Goal: Obtain resource: Download file/media

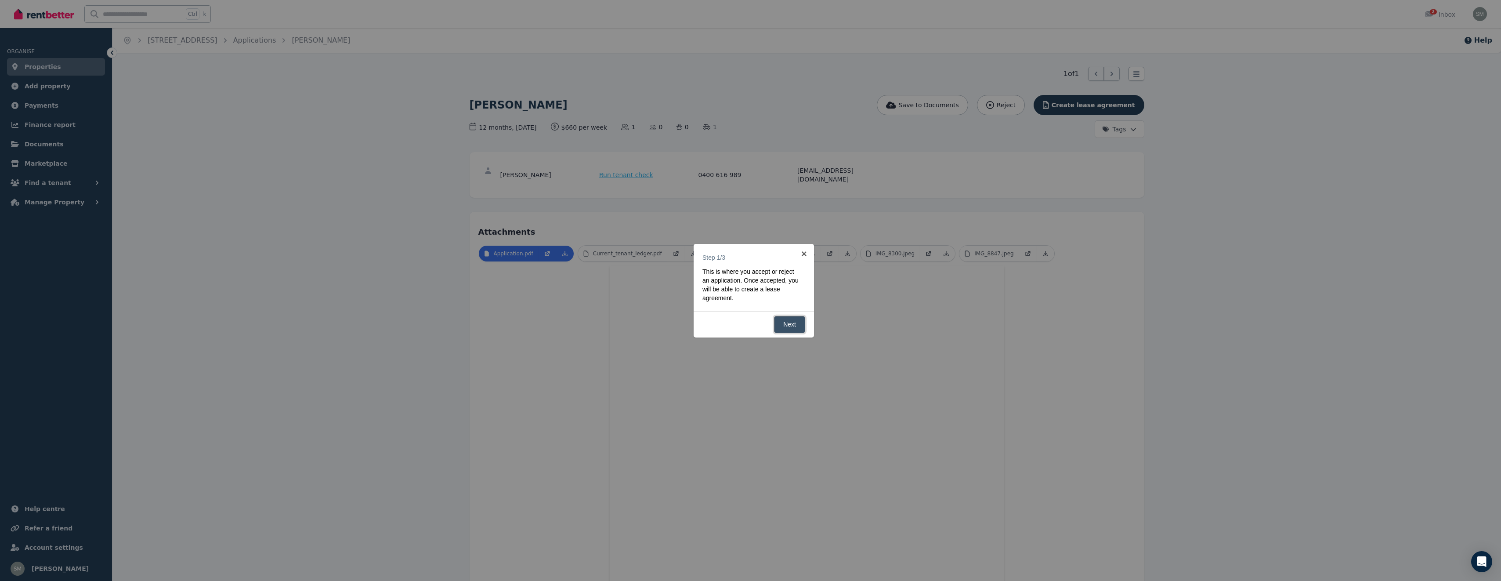
click at [788, 324] on link "Next" at bounding box center [789, 324] width 31 height 17
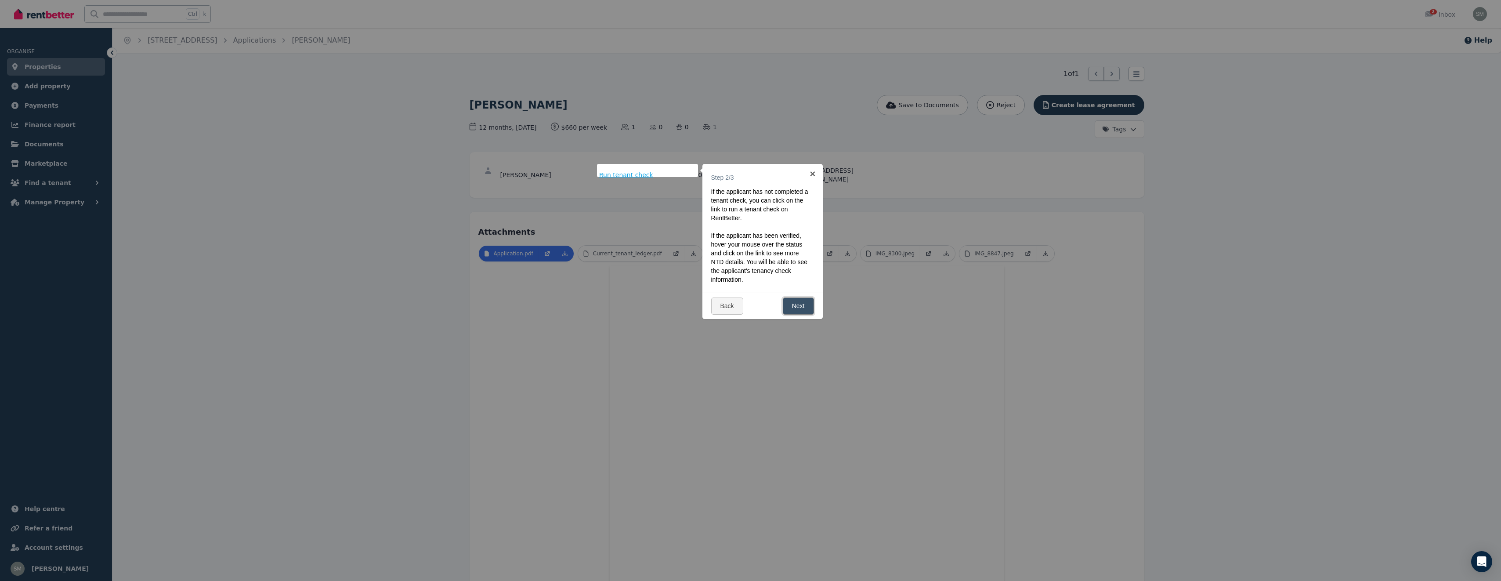
click at [800, 307] on link "Next" at bounding box center [798, 305] width 31 height 17
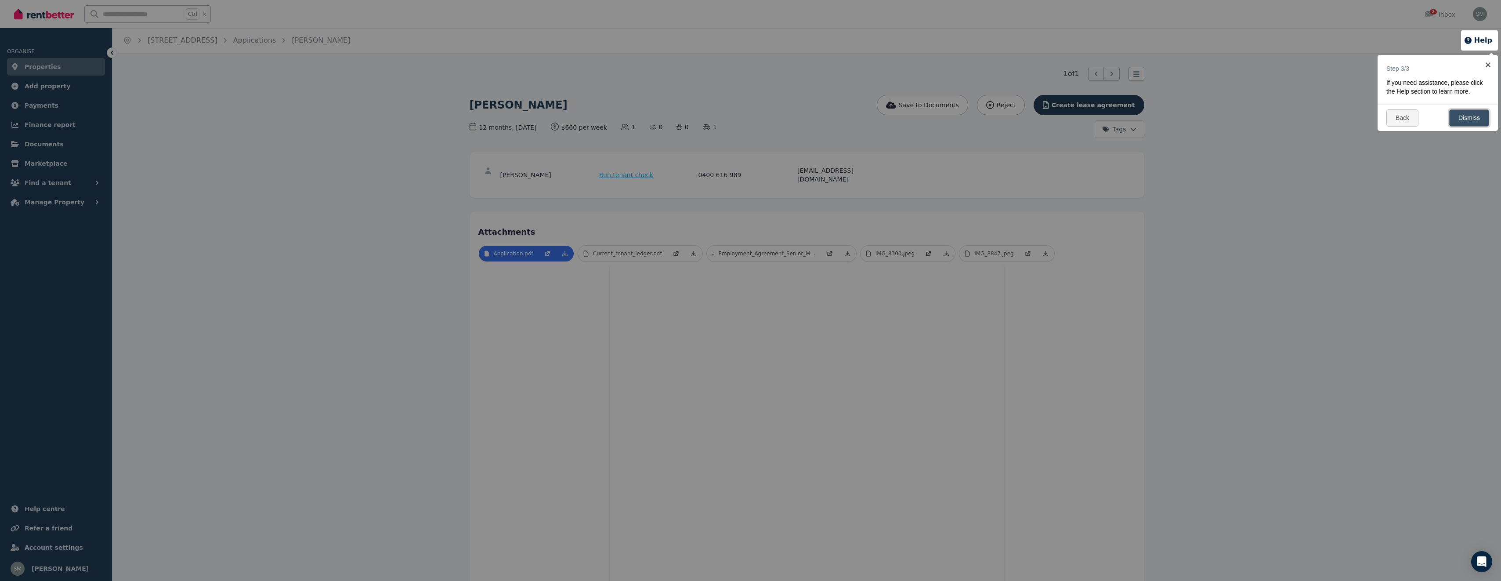
click at [1468, 117] on link "Dismiss" at bounding box center [1469, 117] width 40 height 17
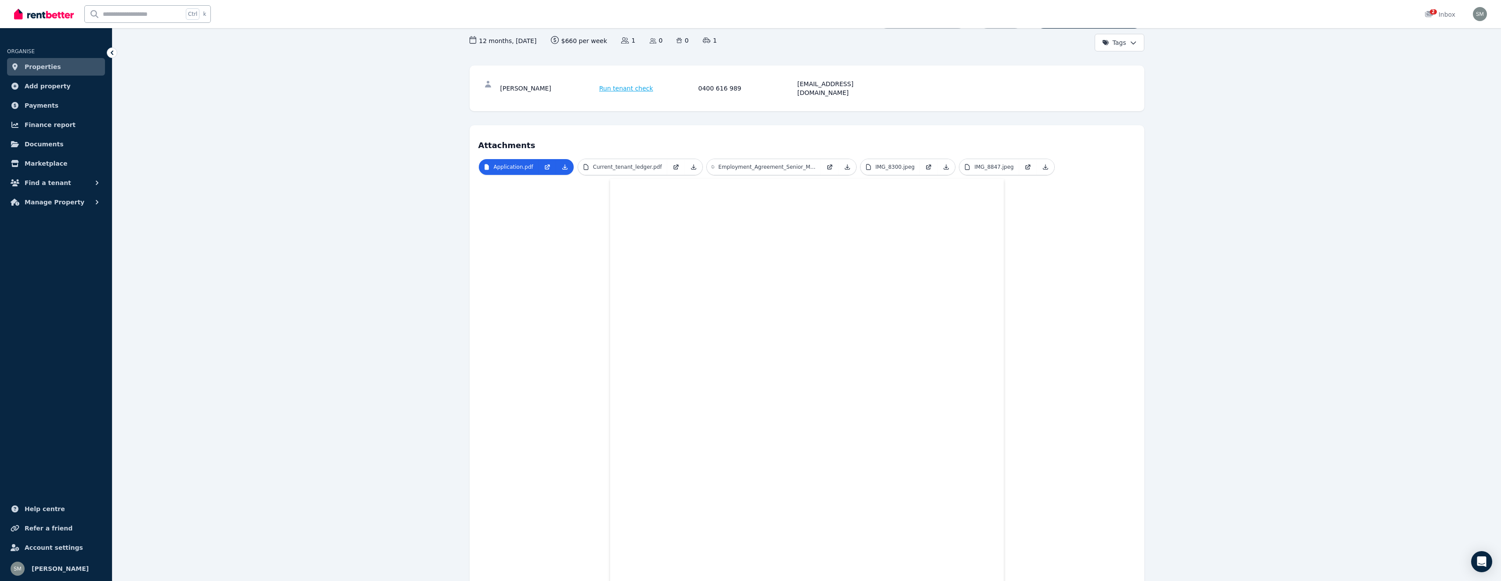
scroll to position [16, 0]
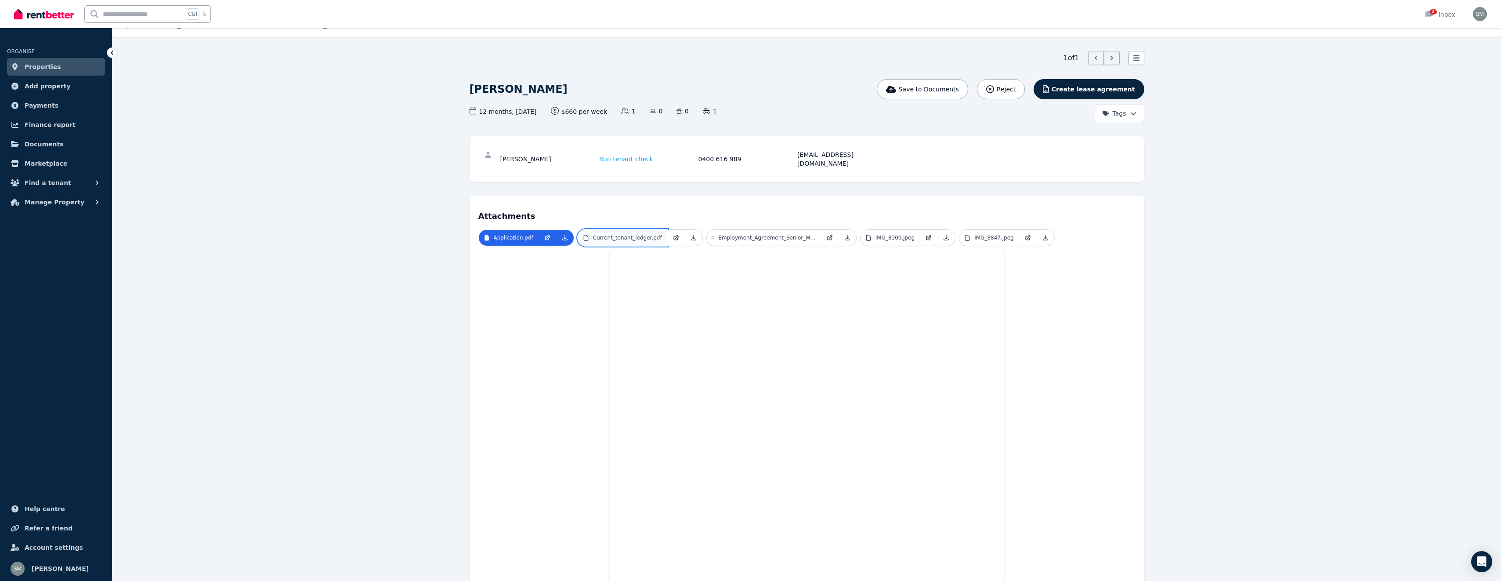
click at [640, 234] on p "Current_tenant_ledger.pdf" at bounding box center [627, 237] width 69 height 7
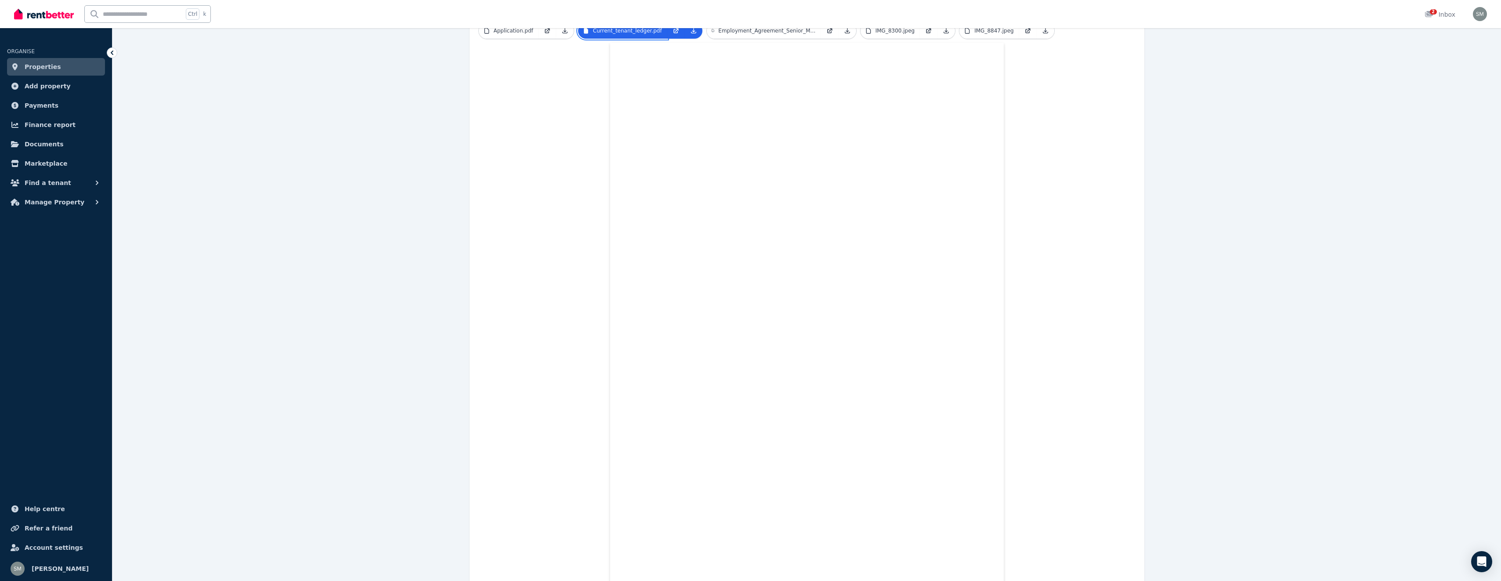
scroll to position [235, 0]
